Goal: Transaction & Acquisition: Purchase product/service

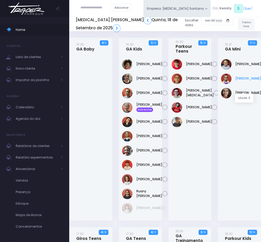
click at [242, 81] on link "[PERSON_NAME]" at bounding box center [248, 78] width 26 height 5
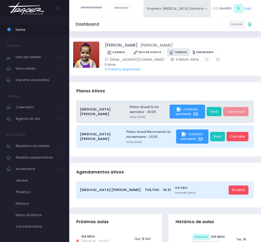
click at [178, 51] on link "Vendas" at bounding box center [178, 52] width 22 height 8
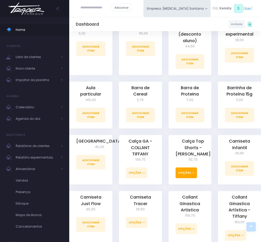
scroll to position [157, 0]
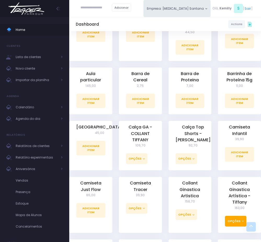
click at [241, 222] on button "Opções" at bounding box center [235, 221] width 21 height 11
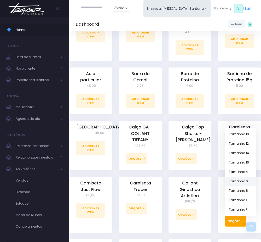
click at [248, 183] on link "Tamanho 6" at bounding box center [240, 180] width 31 height 9
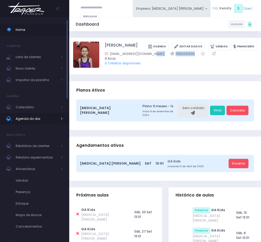
click at [47, 118] on span "Agenda do dia" at bounding box center [37, 118] width 42 height 7
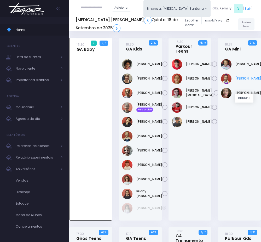
click at [242, 81] on link "[PERSON_NAME]" at bounding box center [248, 78] width 26 height 5
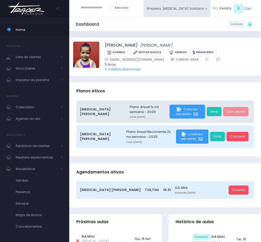
click at [98, 3] on div "Adicionar" at bounding box center [106, 8] width 60 height 16
click at [97, 8] on input "text" at bounding box center [96, 7] width 31 height 9
paste input "**********"
type input "**********"
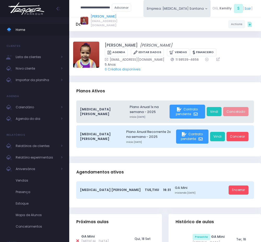
click at [111, 18] on link "Íris Possam Matsuhashi" at bounding box center [104, 16] width 27 height 5
type input "**********"
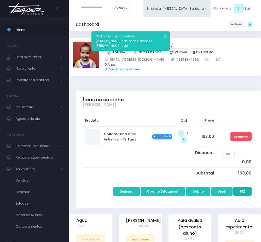
click at [249, 196] on button "PIX" at bounding box center [242, 191] width 18 height 9
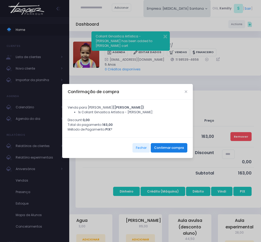
click at [169, 151] on button "Confirmar compra" at bounding box center [169, 147] width 37 height 9
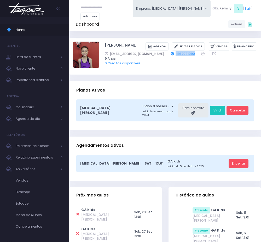
drag, startPoint x: 190, startPoint y: 58, endPoint x: 164, endPoint y: 60, distance: 26.0
click at [164, 56] on div "[EMAIL_ADDRESS][DOMAIN_NAME] 11982091090" at bounding box center [178, 53] width 146 height 5
copy div "11982091090"
click at [91, 5] on input "text" at bounding box center [96, 7] width 31 height 9
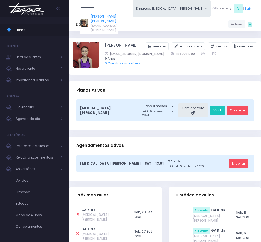
click at [96, 20] on link "[PERSON_NAME] [PERSON_NAME]" at bounding box center [104, 18] width 27 height 9
type input "**********"
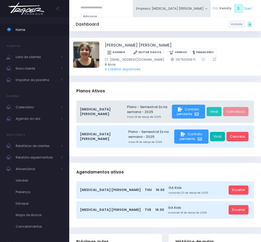
click at [215, 140] on link "Vindi" at bounding box center [217, 136] width 15 height 9
drag, startPoint x: 183, startPoint y: 58, endPoint x: 156, endPoint y: 59, distance: 27.5
click at [156, 59] on div "[EMAIL_ADDRESS][DOMAIN_NAME] 11975005671" at bounding box center [178, 59] width 146 height 5
copy div "11975005671"
click at [92, 10] on input "text" at bounding box center [96, 7] width 31 height 9
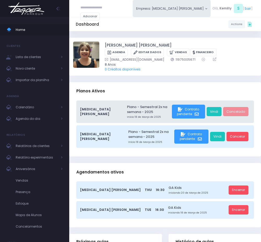
paste input "**********"
click at [97, 15] on link "BEATRIZ PIVATO" at bounding box center [104, 16] width 27 height 5
type input "**********"
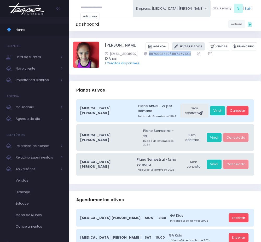
drag, startPoint x: 156, startPoint y: 53, endPoint x: 192, endPoint y: 48, distance: 36.1
click at [203, 54] on div "Pivato.elinha@gmail.comp 11970903770/ 11974671031" at bounding box center [178, 53] width 146 height 5
copy link "11970903770/ 11974671031"
click at [195, 64] on span "1 Créditos disponíveis" at bounding box center [178, 63] width 146 height 5
click at [204, 54] on div "Pivato.elinha@gmail.comp 11970903770/ 11974671031" at bounding box center [178, 53] width 146 height 5
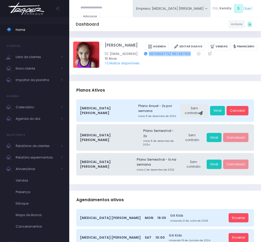
drag, startPoint x: 205, startPoint y: 54, endPoint x: 162, endPoint y: 54, distance: 42.3
click at [162, 54] on div "Pivato.elinha@gmail.comp 11970903770/ 11974671031" at bounding box center [178, 53] width 146 height 5
copy link "11970903770/ 11974671031"
